Goal: Task Accomplishment & Management: Manage account settings

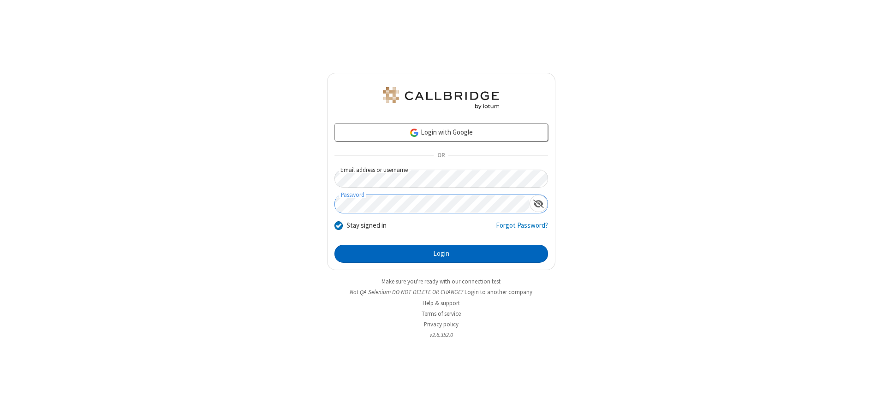
click at [441, 254] on button "Login" at bounding box center [442, 254] width 214 height 18
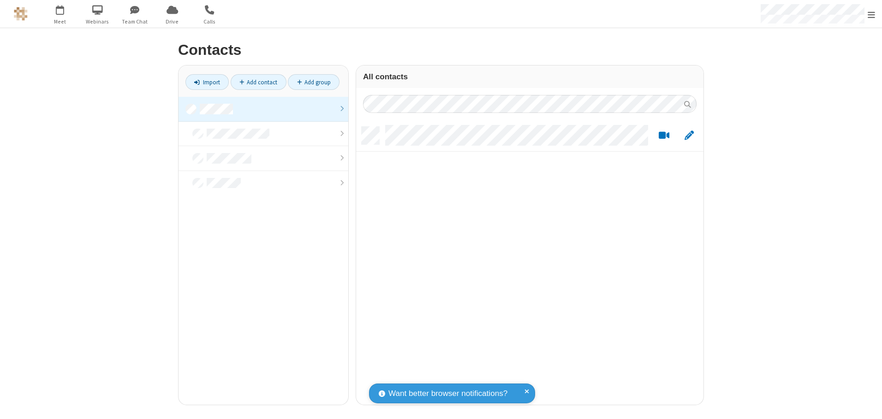
scroll to position [278, 341]
click at [263, 109] on link at bounding box center [264, 109] width 170 height 25
click at [258, 82] on link "Add contact" at bounding box center [259, 82] width 56 height 16
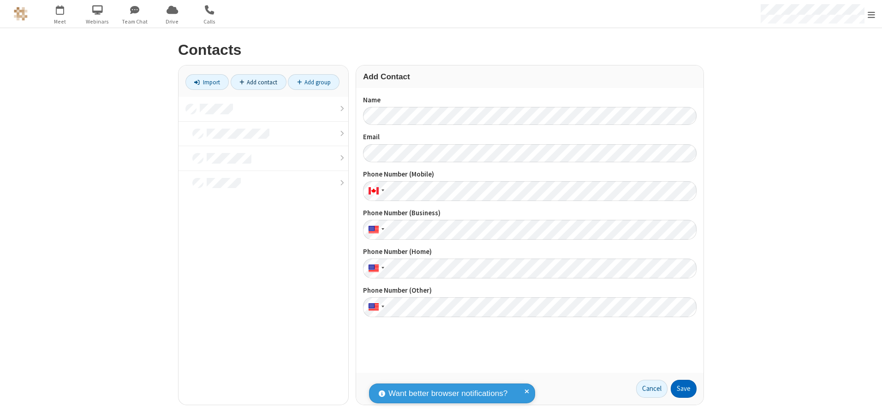
click at [684, 389] on button "Save" at bounding box center [684, 389] width 26 height 18
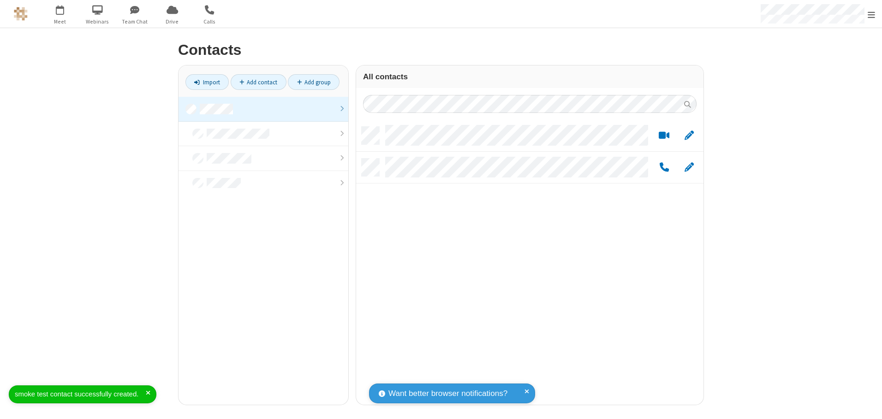
scroll to position [278, 341]
